Goal: Task Accomplishment & Management: Manage account settings

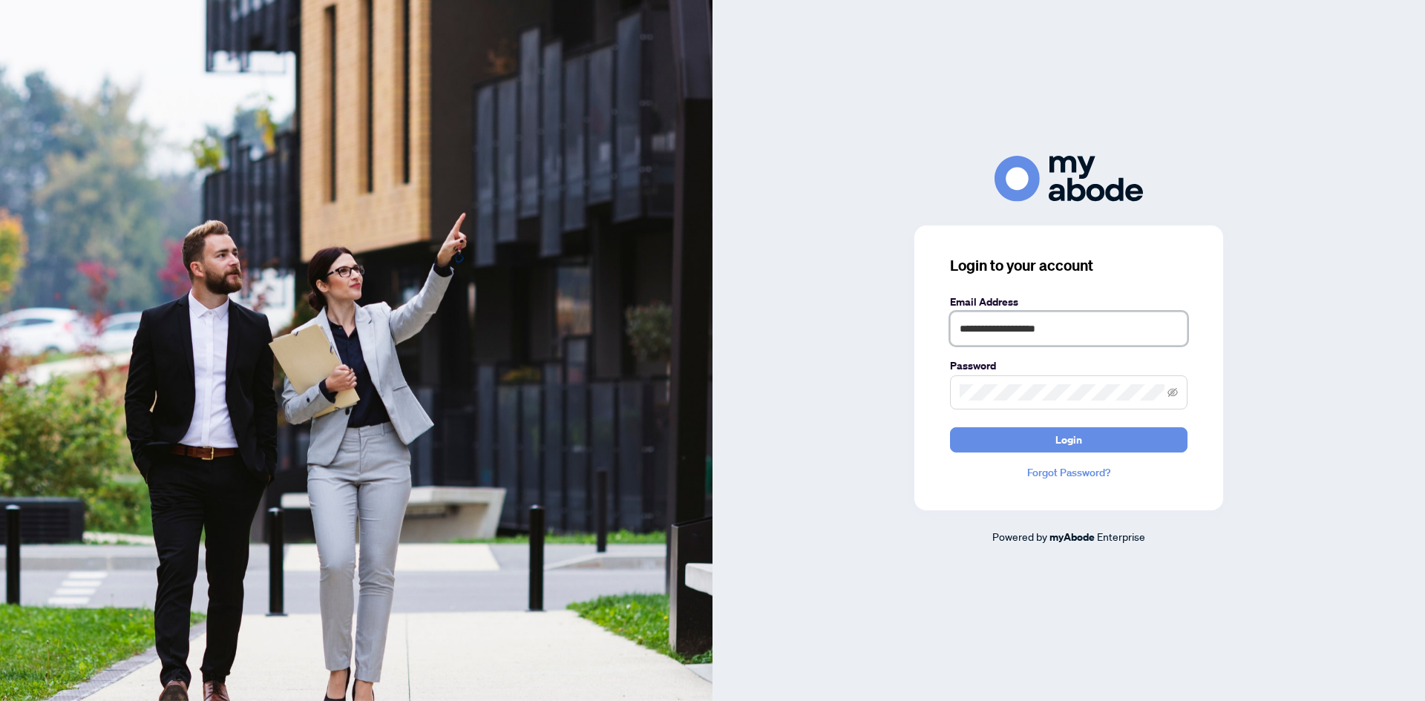
click at [1087, 332] on input "**********" at bounding box center [1068, 329] width 237 height 34
type input "**********"
click at [1077, 437] on span "Login" at bounding box center [1068, 440] width 27 height 24
